Goal: Task Accomplishment & Management: Manage account settings

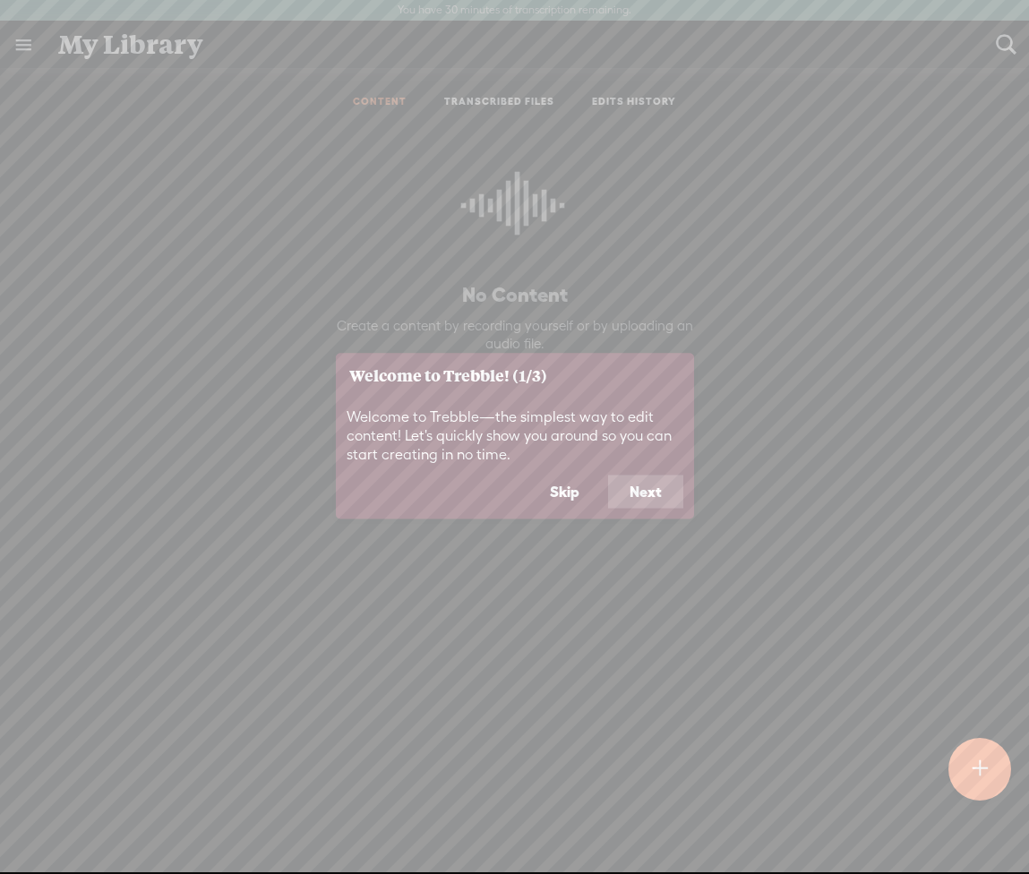
click at [550, 494] on button "Skip" at bounding box center [564, 492] width 73 height 34
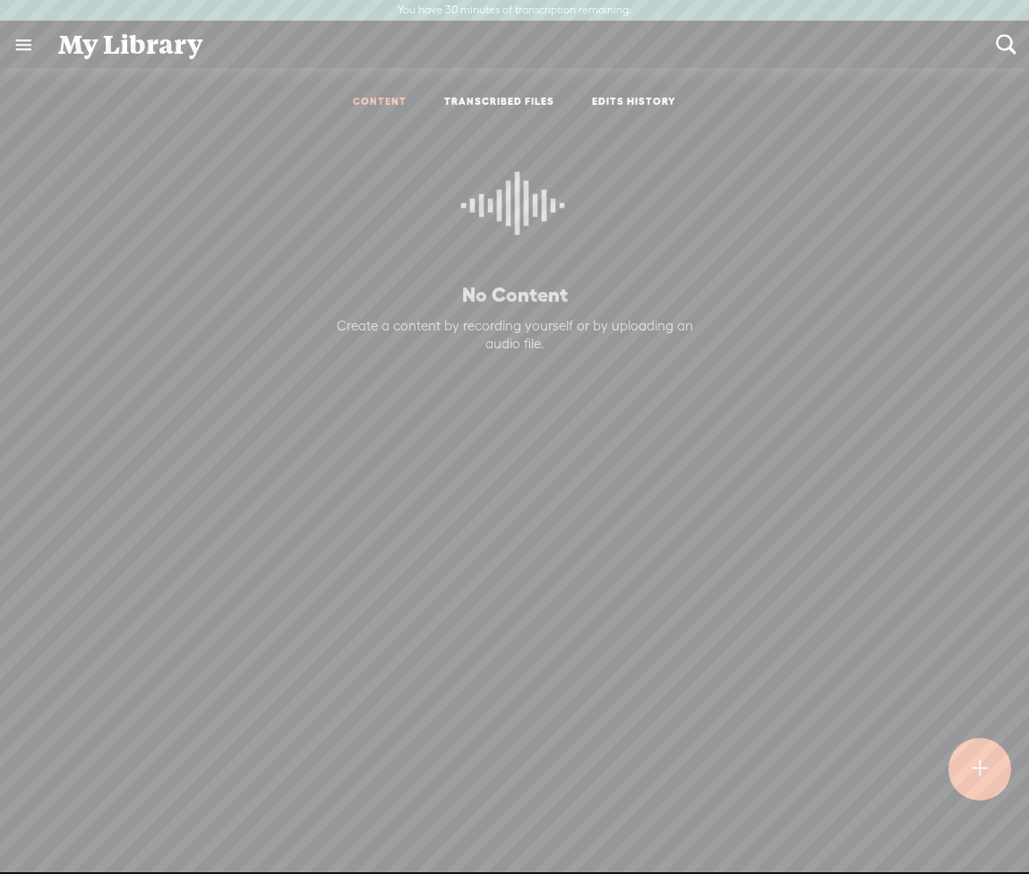
click at [13, 47] on link at bounding box center [23, 44] width 47 height 47
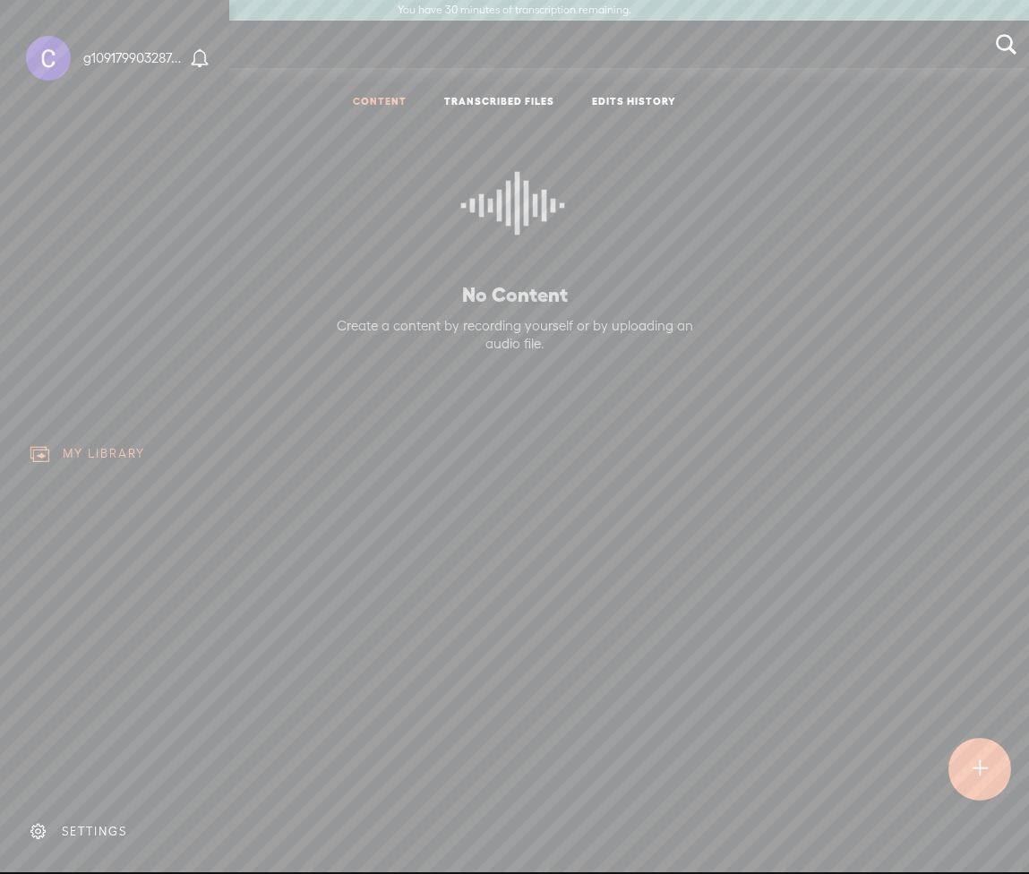
click at [90, 843] on div "SETTINGS" at bounding box center [118, 832] width 210 height 54
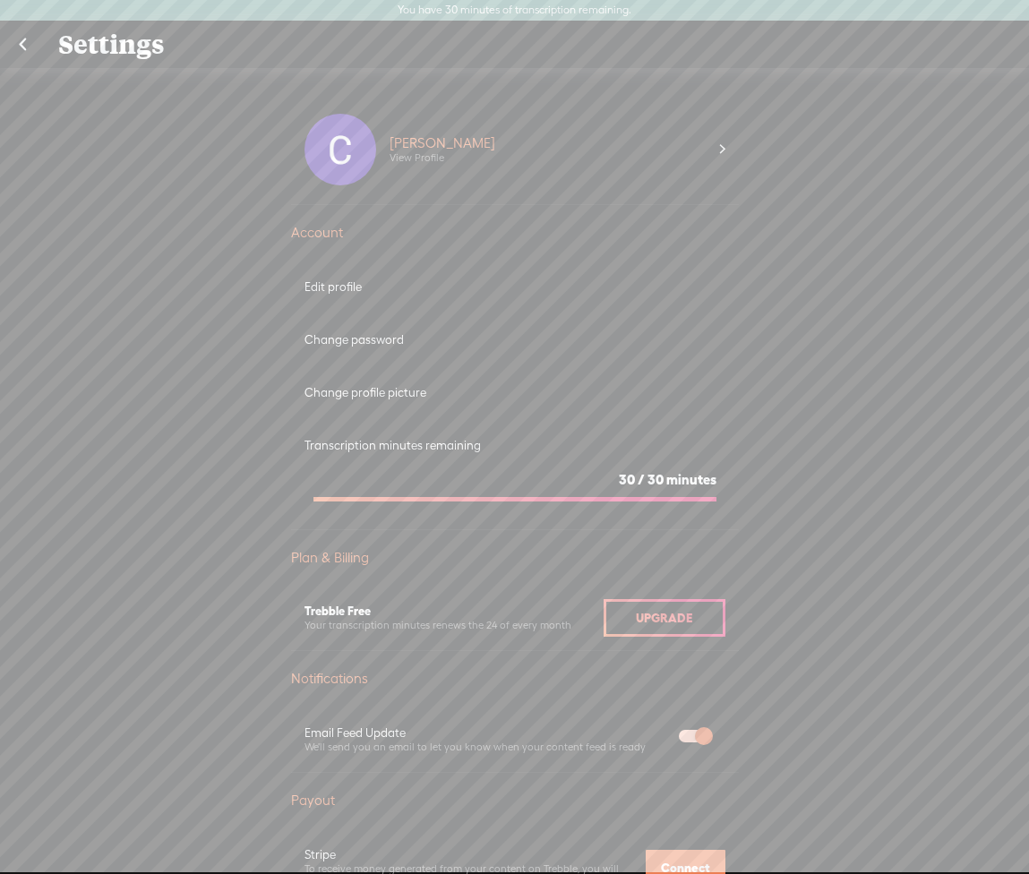
click at [338, 271] on div "Edit profile" at bounding box center [515, 287] width 448 height 53
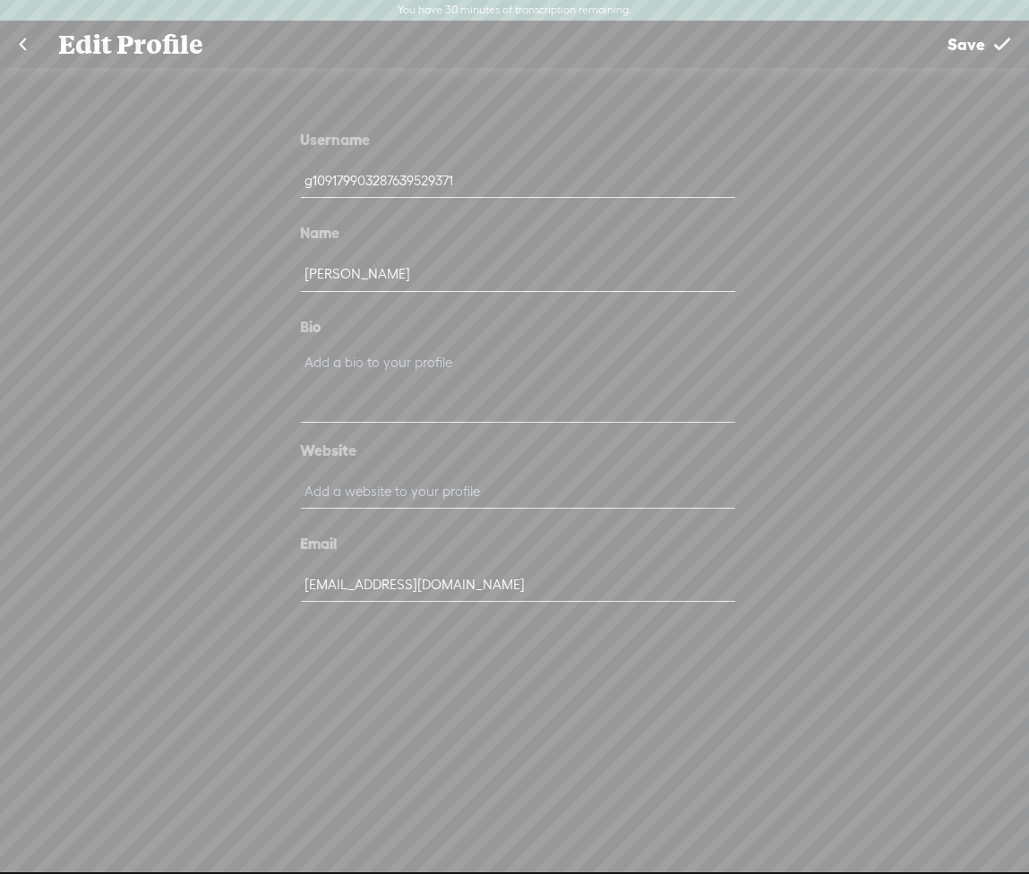
click at [23, 48] on link at bounding box center [22, 44] width 45 height 47
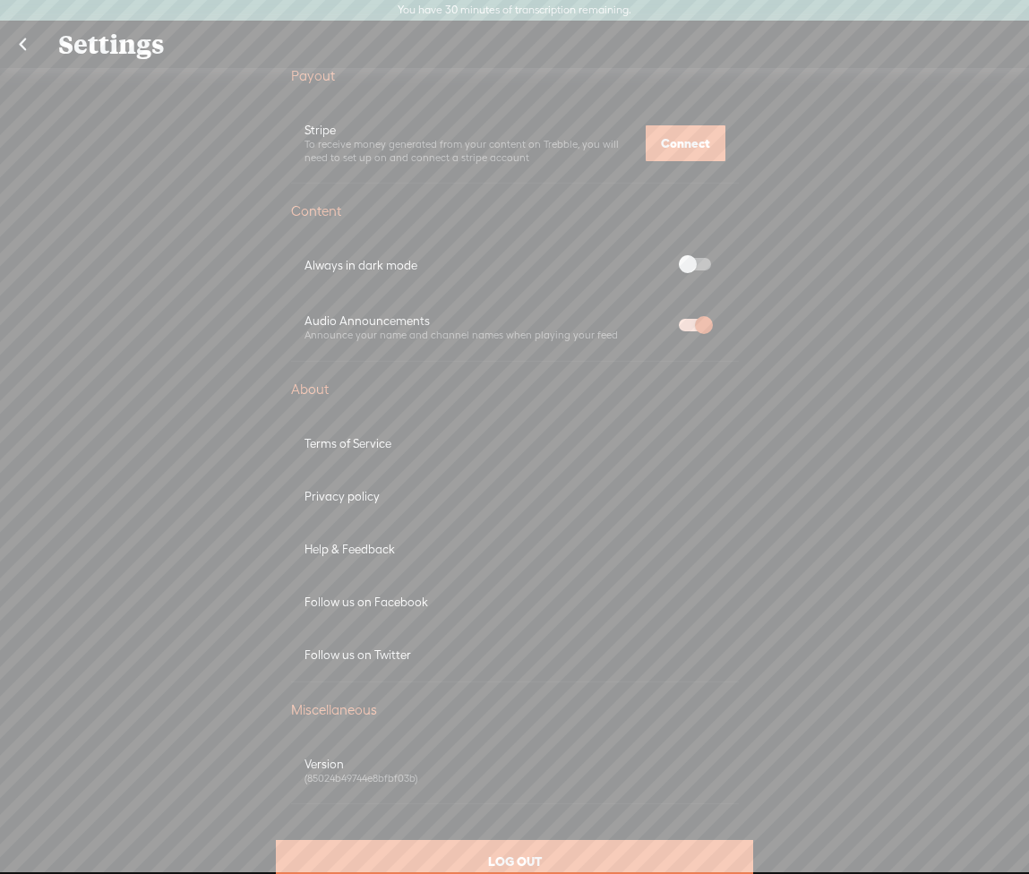
scroll to position [779, 0]
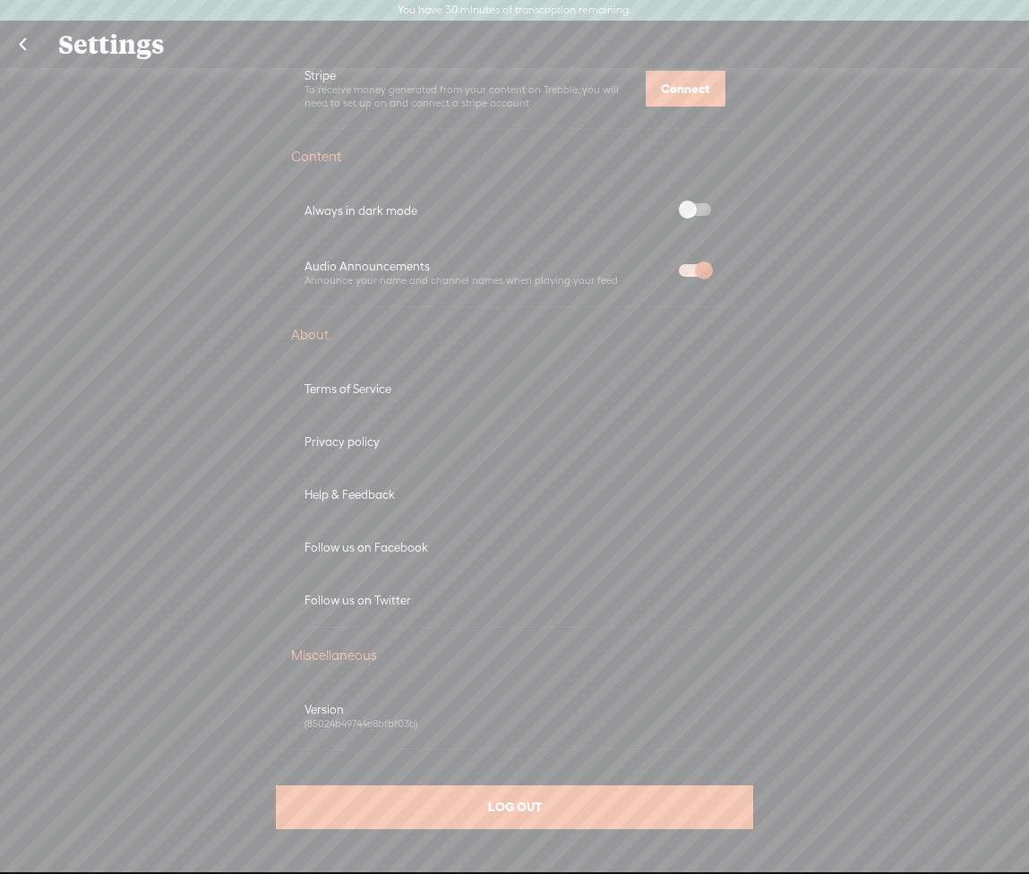
click at [459, 813] on div "LOG OUT" at bounding box center [514, 807] width 476 height 44
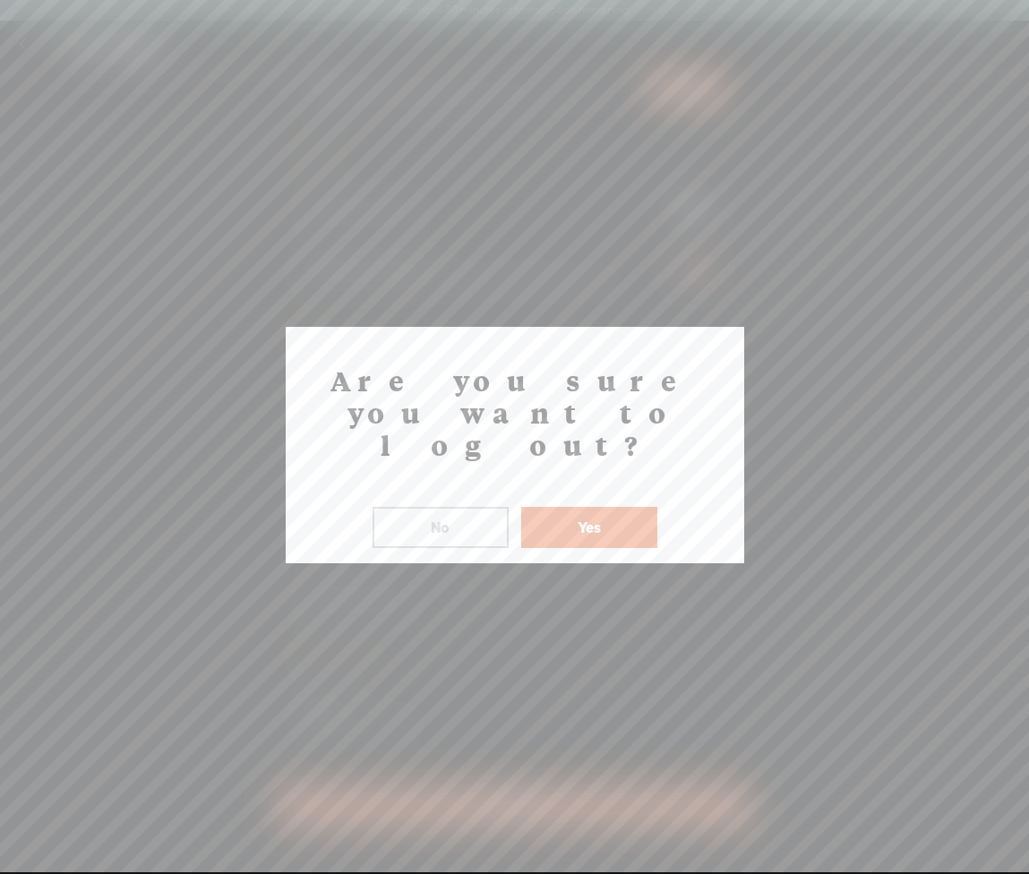
click at [582, 507] on button "Yes" at bounding box center [589, 527] width 136 height 41
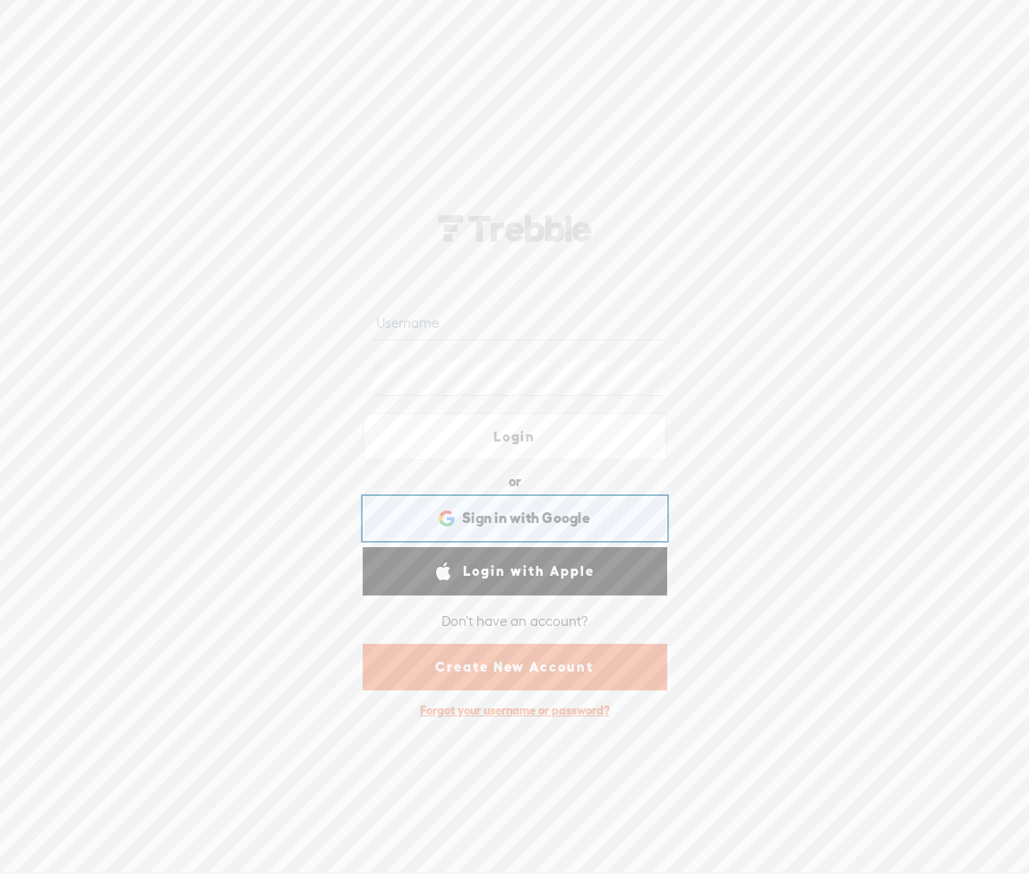
click at [503, 506] on div "Sign in with Google Sign in with Google. Opens in new tab" at bounding box center [514, 518] width 279 height 41
